Goal: Information Seeking & Learning: Learn about a topic

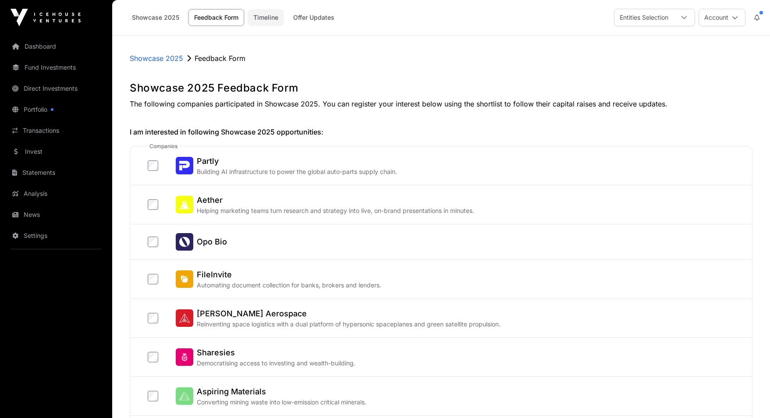
click at [265, 18] on link "Timeline" at bounding box center [265, 17] width 36 height 17
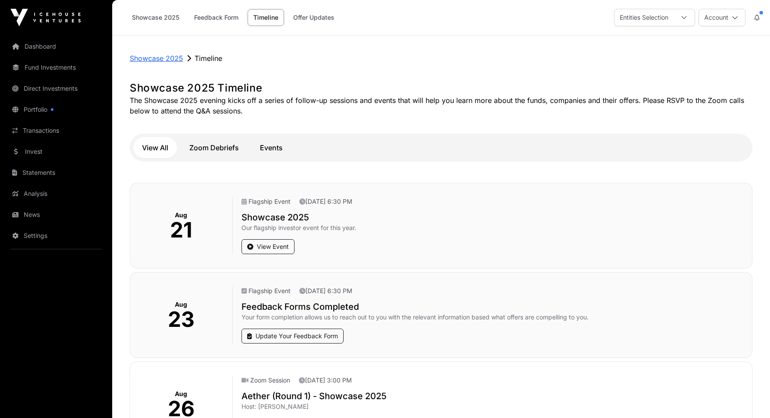
click at [173, 55] on p "Showcase 2025" at bounding box center [156, 58] width 53 height 11
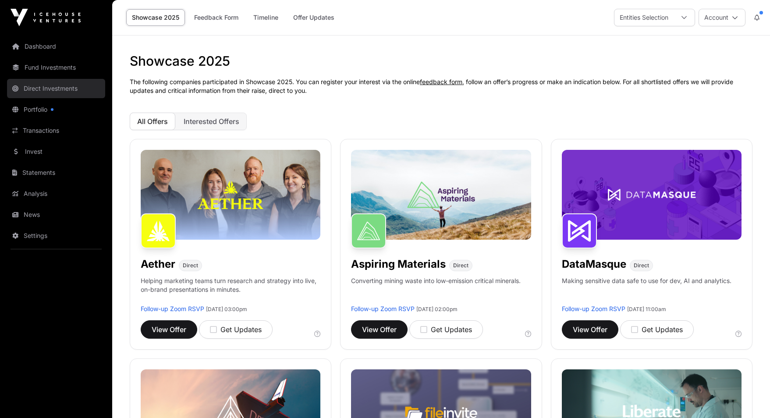
click at [51, 88] on link "Direct Investments" at bounding box center [56, 88] width 98 height 19
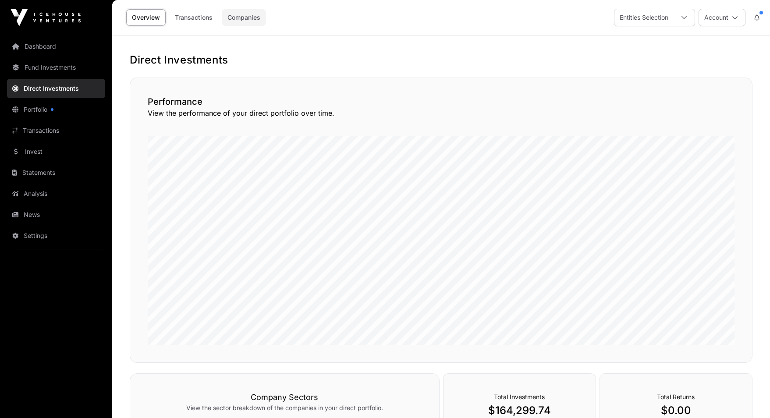
click at [244, 15] on link "Companies" at bounding box center [244, 17] width 44 height 17
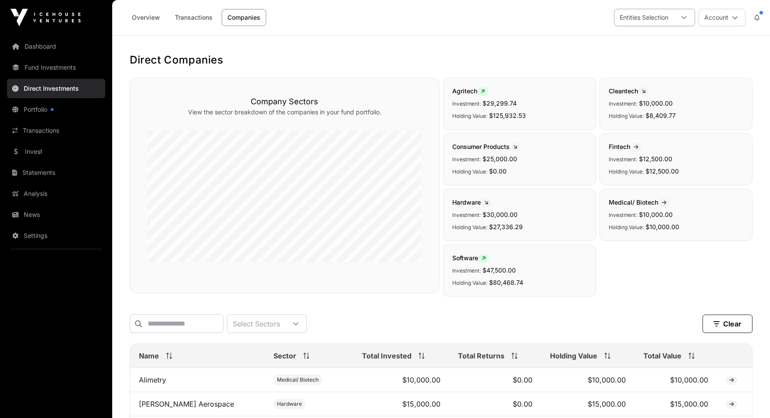
click at [638, 14] on div "Entities Selection" at bounding box center [643, 17] width 59 height 17
click at [563, 24] on div "Overview Transactions Companies Entities Selection Account" at bounding box center [440, 17] width 647 height 35
click at [41, 107] on link "Portfolio" at bounding box center [56, 109] width 98 height 19
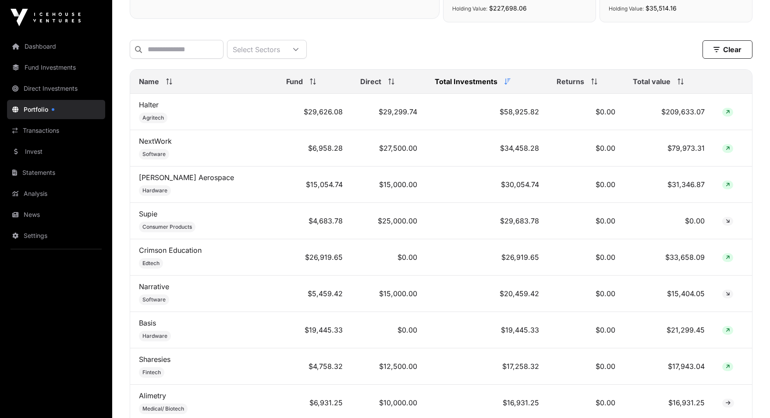
scroll to position [274, 0]
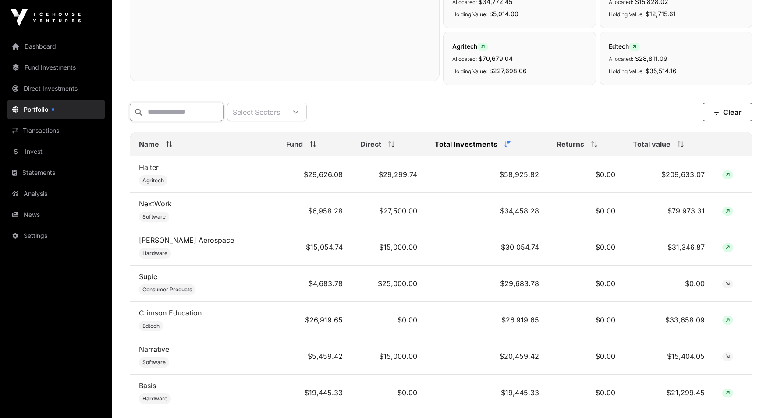
click at [197, 113] on input "text" at bounding box center [177, 111] width 94 height 19
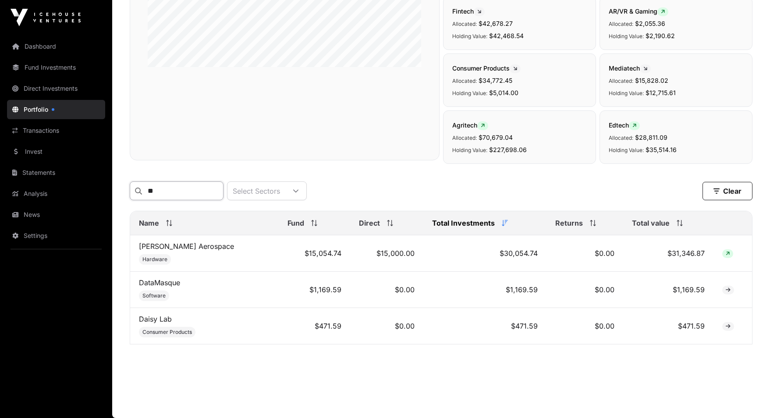
type input "***"
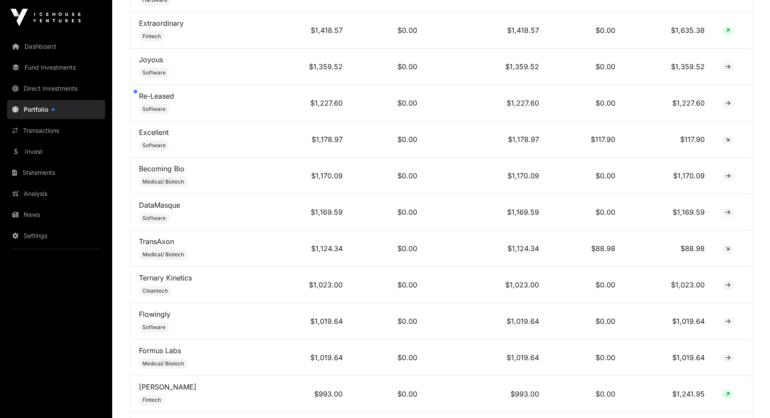
scroll to position [2826, 0]
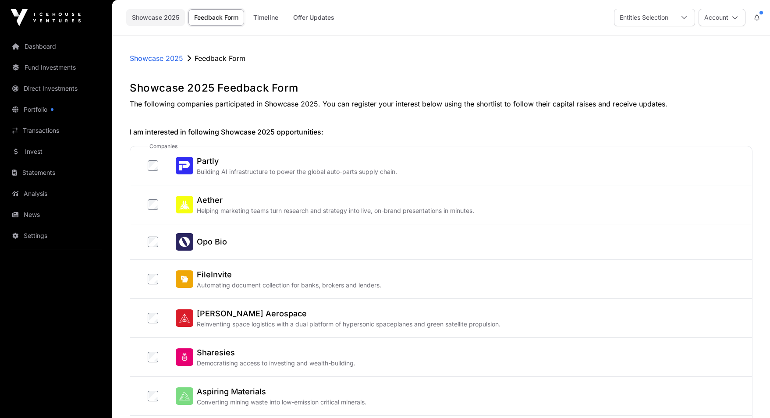
click at [164, 16] on link "Showcase 2025" at bounding box center [155, 17] width 59 height 17
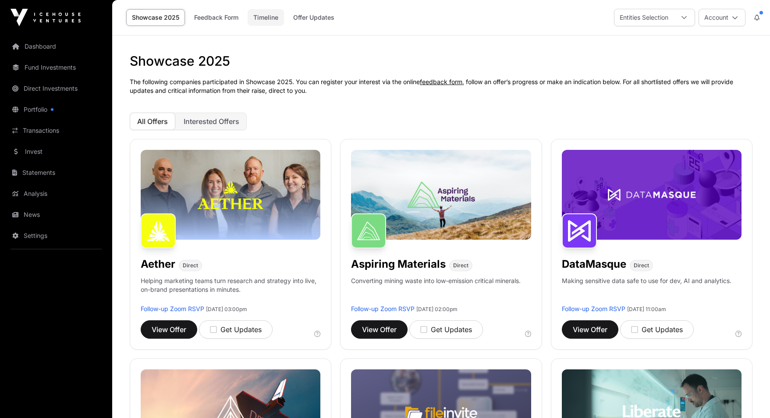
click at [277, 15] on link "Timeline" at bounding box center [265, 17] width 36 height 17
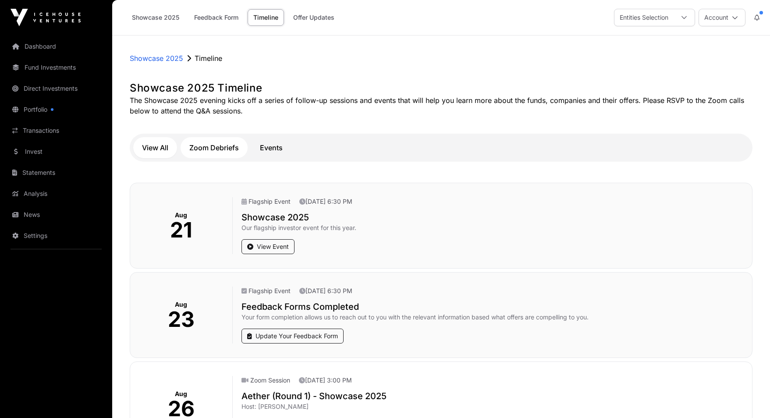
click at [225, 143] on button "Zoom Debriefs" at bounding box center [213, 147] width 67 height 21
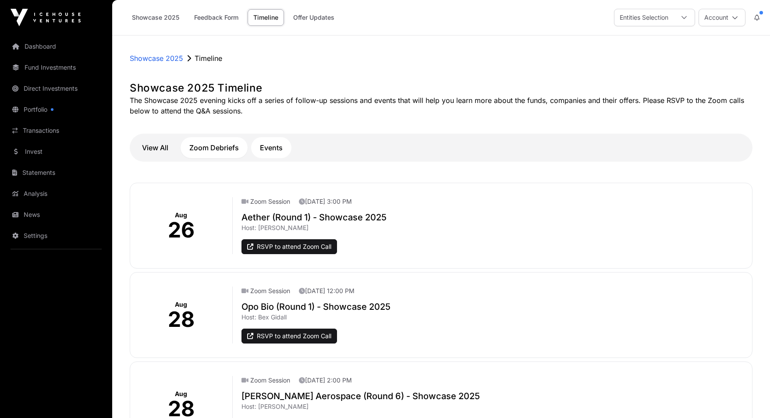
click at [274, 148] on button "Events" at bounding box center [271, 147] width 40 height 21
